Goal: Transaction & Acquisition: Purchase product/service

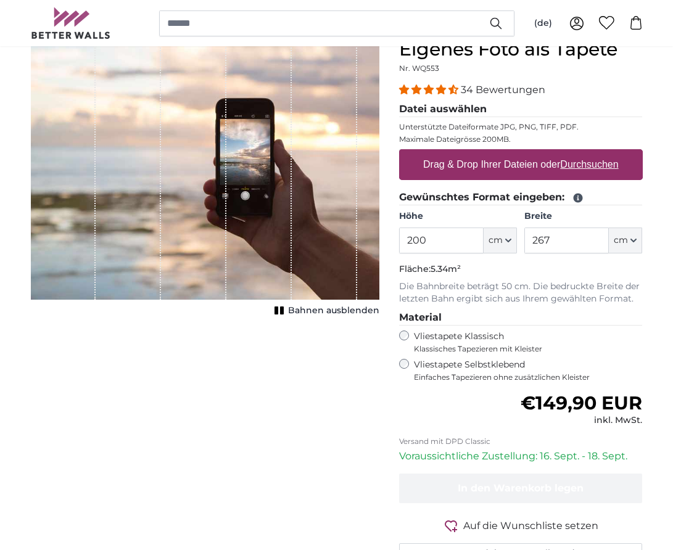
scroll to position [126, 0]
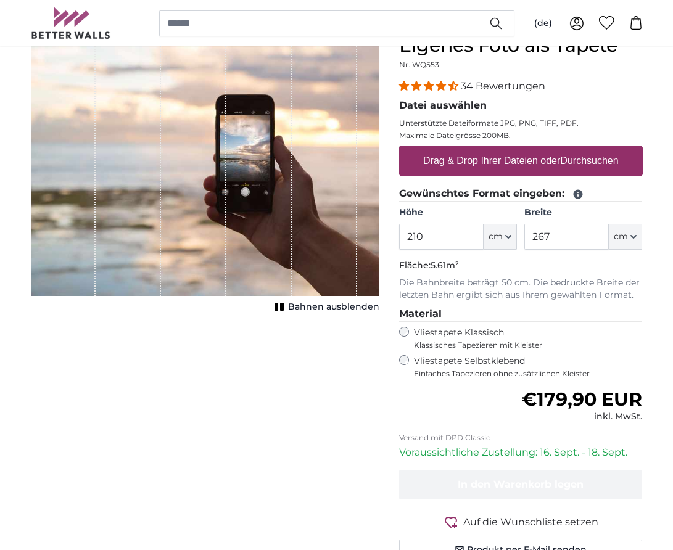
type input "210"
click at [555, 229] on input "267" at bounding box center [566, 237] width 85 height 26
type input "220"
click at [425, 239] on input "210" at bounding box center [441, 237] width 85 height 26
type input "2"
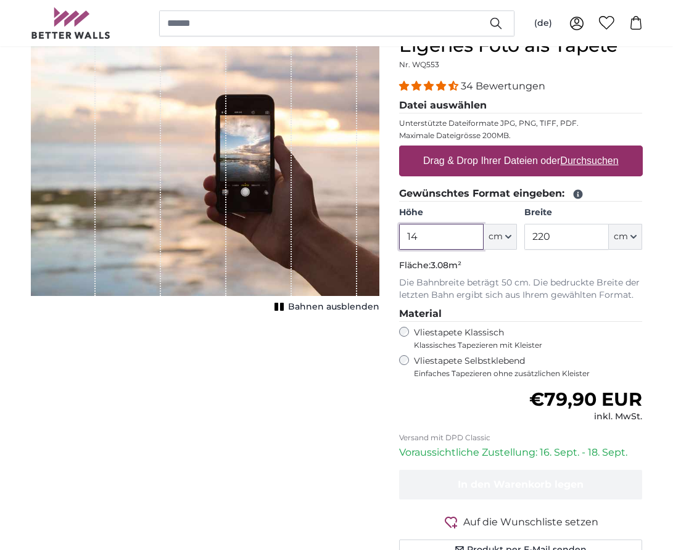
type input "1"
type input "200"
click at [556, 238] on input "220" at bounding box center [566, 237] width 85 height 26
type input "2"
type input "140"
